Goal: Information Seeking & Learning: Learn about a topic

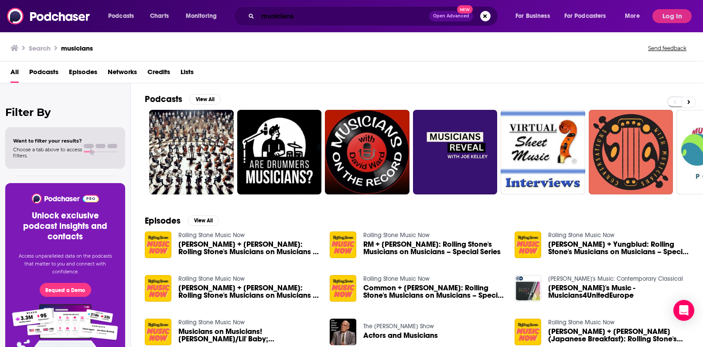
click at [286, 16] on input "musicians" at bounding box center [343, 16] width 171 height 14
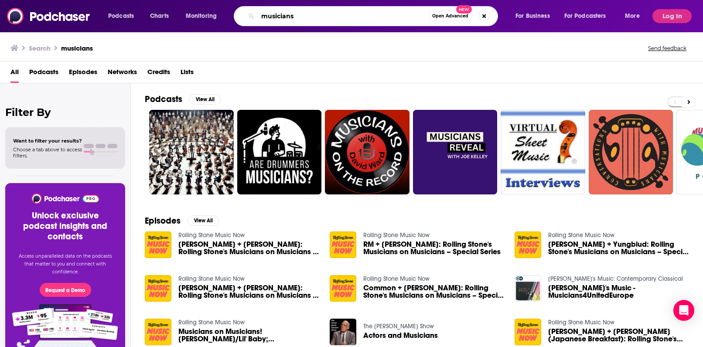
click at [286, 16] on input "musicians" at bounding box center [343, 16] width 170 height 14
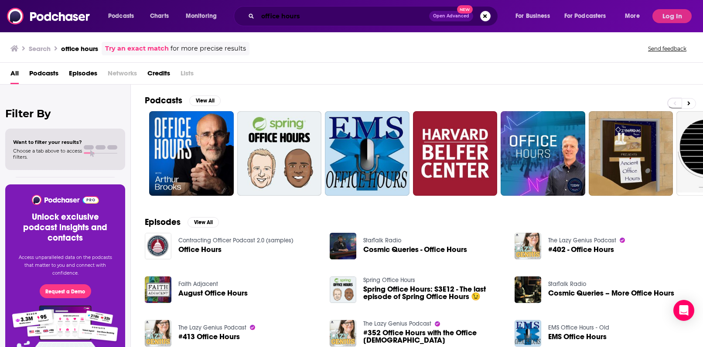
click at [286, 16] on input "office hours" at bounding box center [343, 16] width 171 height 14
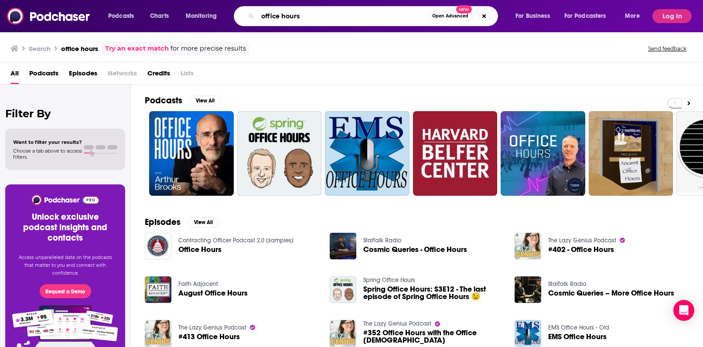
click at [323, 17] on input "office hours" at bounding box center [343, 16] width 170 height 14
type input "office hours global"
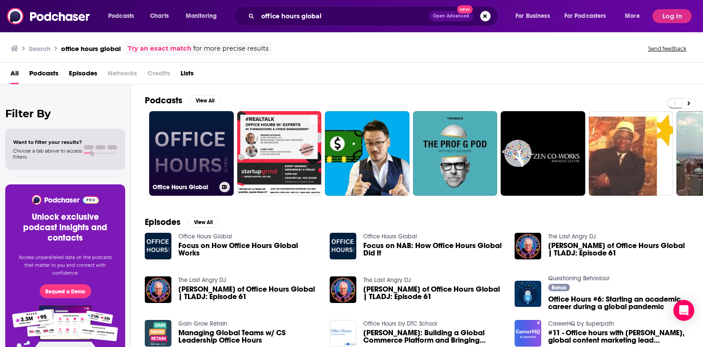
click at [198, 150] on link "Office Hours Global" at bounding box center [191, 153] width 85 height 85
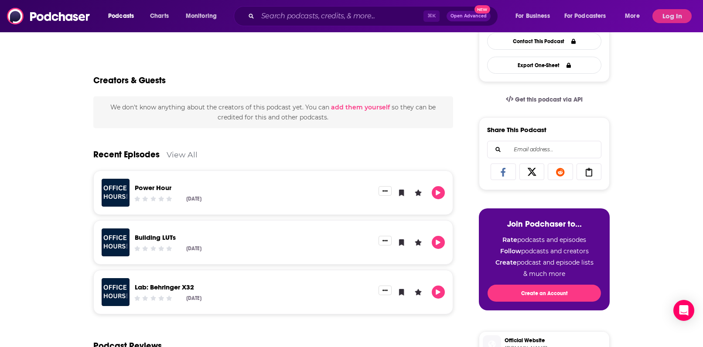
scroll to position [235, 0]
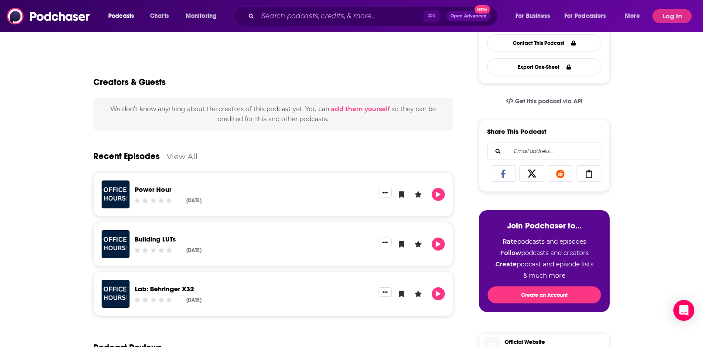
click at [185, 156] on link "View All" at bounding box center [182, 156] width 31 height 9
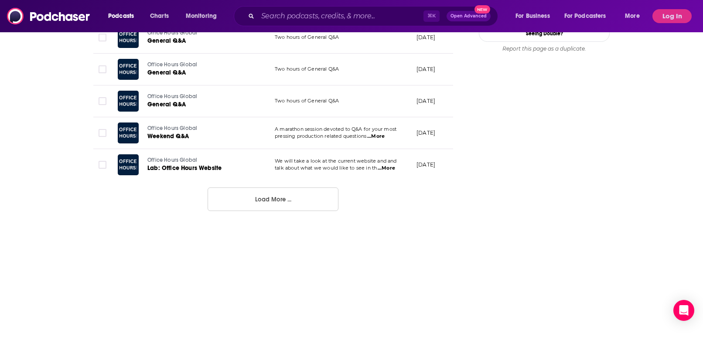
scroll to position [874, 0]
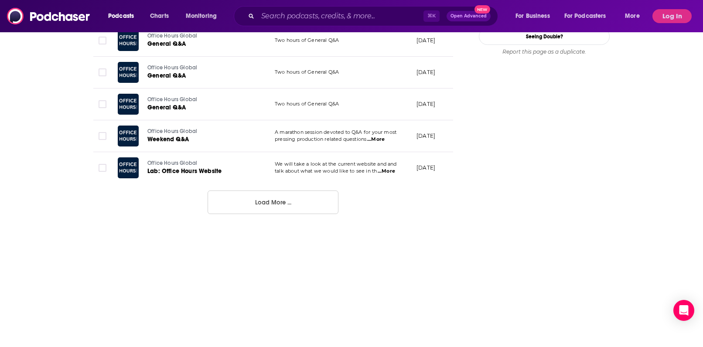
click at [284, 196] on button "Load More ..." at bounding box center [272, 202] width 131 height 24
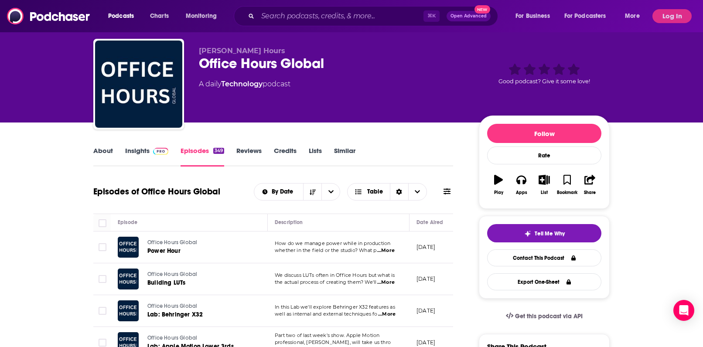
scroll to position [19, 0]
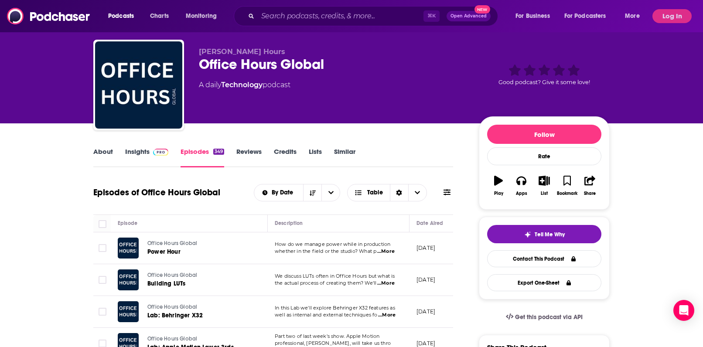
click at [147, 152] on link "Insights" at bounding box center [146, 157] width 43 height 20
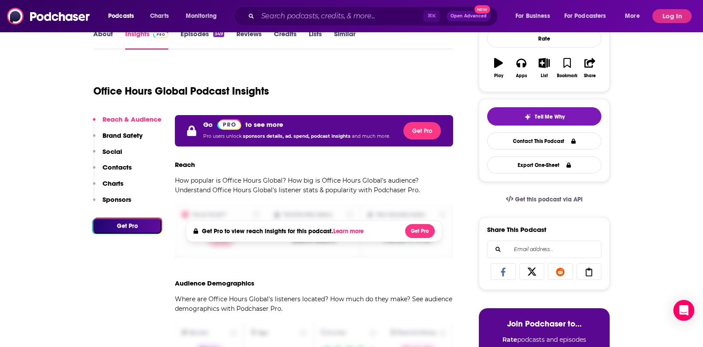
scroll to position [137, 0]
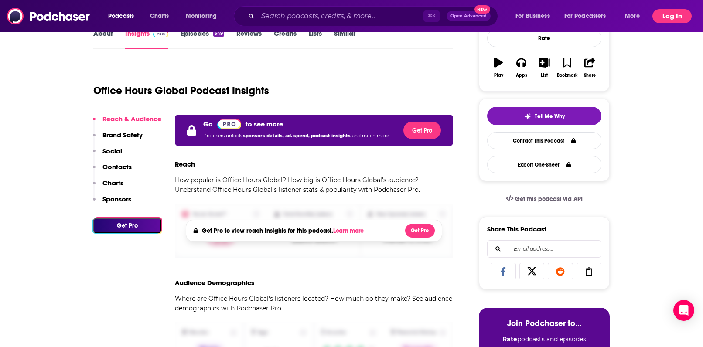
click at [665, 16] on button "Log In" at bounding box center [671, 16] width 39 height 14
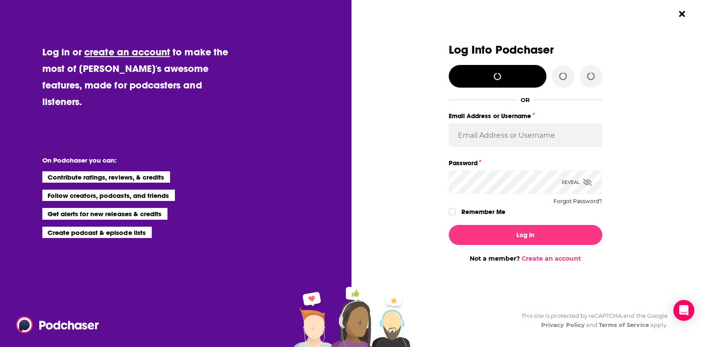
scroll to position [0, 0]
type input "[EMAIL_ADDRESS][DOMAIN_NAME]"
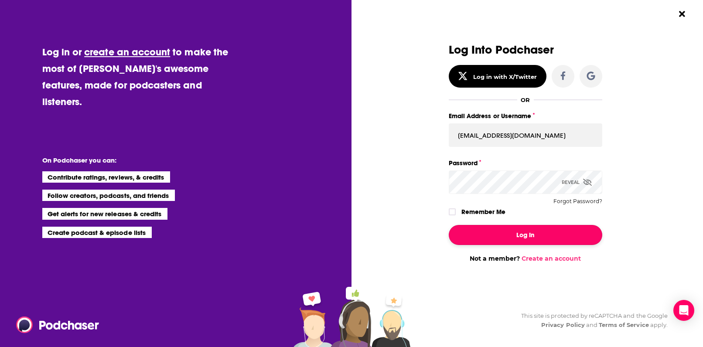
click at [525, 236] on button "Log In" at bounding box center [525, 235] width 153 height 20
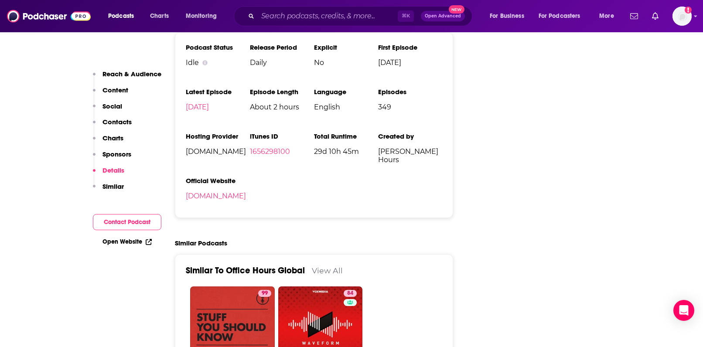
scroll to position [1016, 0]
